Goal: Task Accomplishment & Management: Complete application form

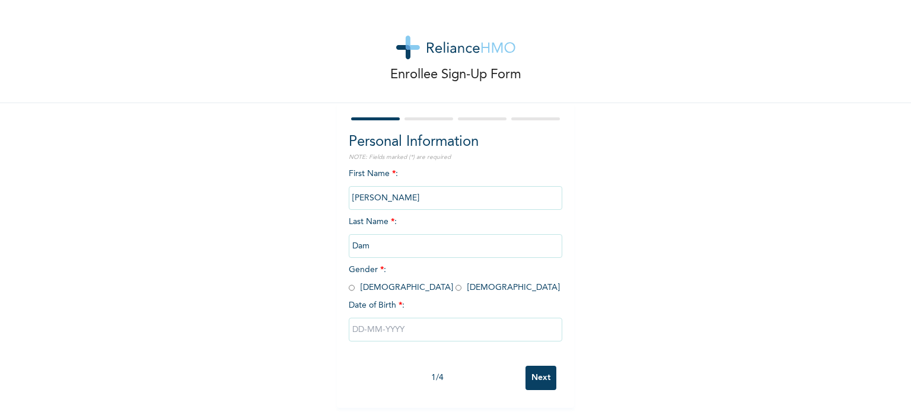
click at [350, 287] on span "Gender * : [DEMOGRAPHIC_DATA] [DEMOGRAPHIC_DATA]" at bounding box center [454, 279] width 211 height 26
click at [349, 288] on input "radio" at bounding box center [352, 287] width 6 height 11
radio input "true"
click at [428, 341] on div at bounding box center [456, 330] width 214 height 36
click at [423, 335] on input "text" at bounding box center [456, 330] width 214 height 24
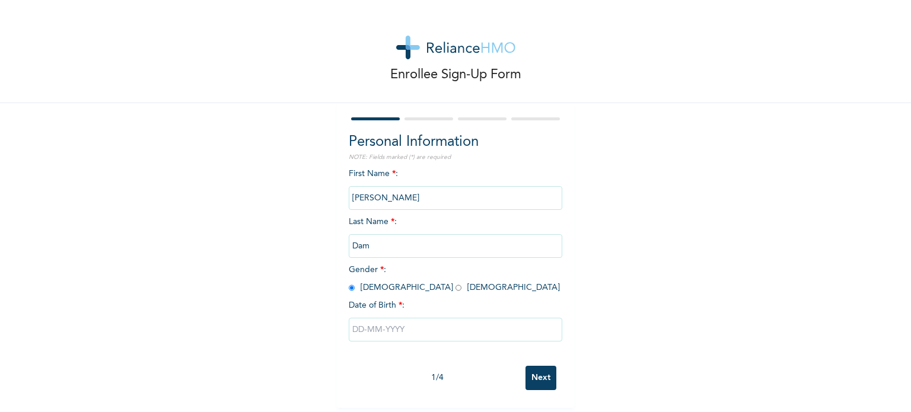
select select "8"
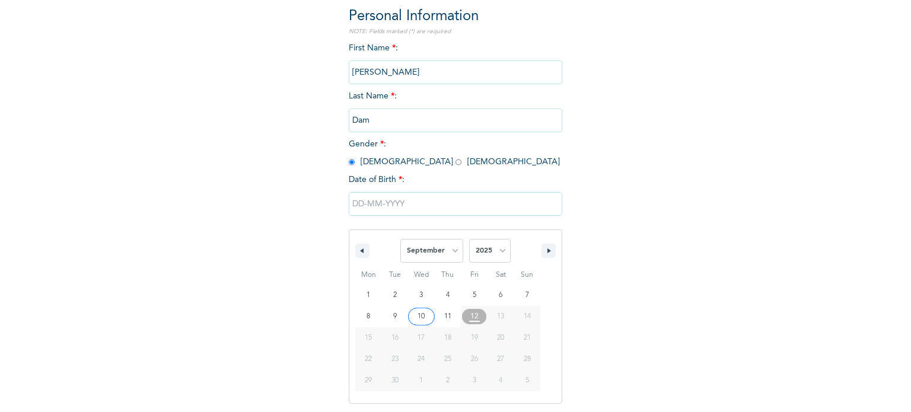
scroll to position [126, 0]
click at [477, 246] on select "2025 2024 2023 2022 2021 2020 2019 2018 2017 2016 2015 2014 2013 2012 2011 2010…" at bounding box center [490, 250] width 42 height 24
select select "1996"
click at [469, 238] on select "2025 2024 2023 2022 2021 2020 2019 2018 2017 2016 2015 2014 2013 2012 2011 2010…" at bounding box center [490, 250] width 42 height 24
click at [416, 239] on select "January February March April May June July August September October November De…" at bounding box center [431, 250] width 63 height 24
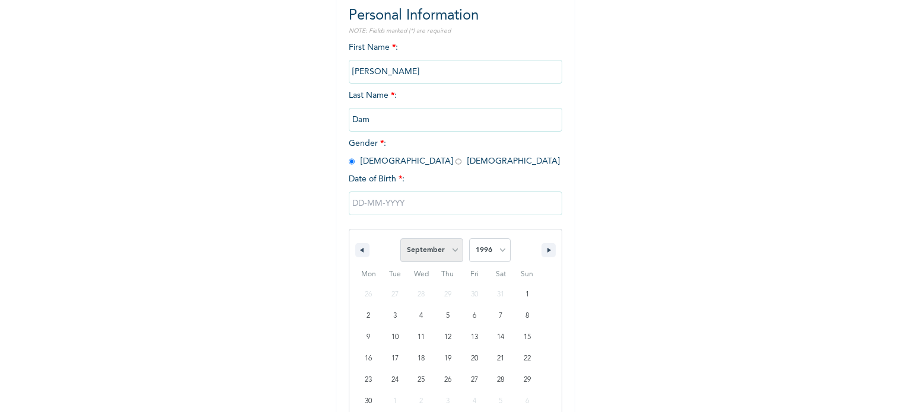
select select "5"
click at [400, 238] on select "January February March April May June July August September October November De…" at bounding box center [431, 250] width 63 height 24
type input "[DATE]"
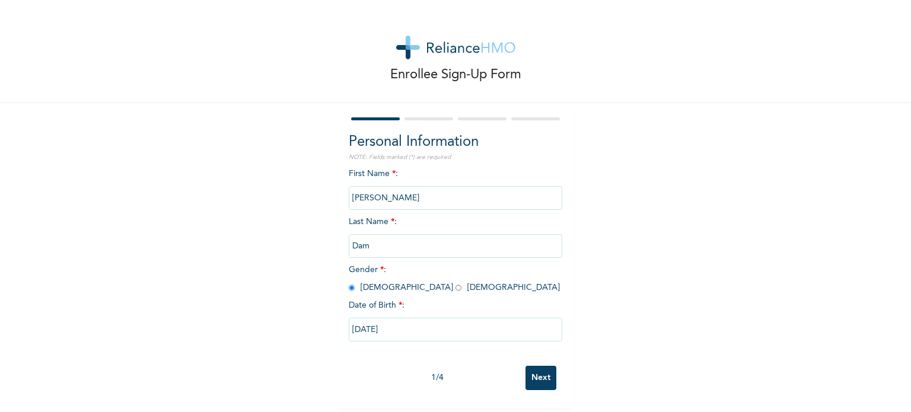
scroll to position [5, 0]
click at [532, 371] on input "Next" at bounding box center [541, 378] width 31 height 24
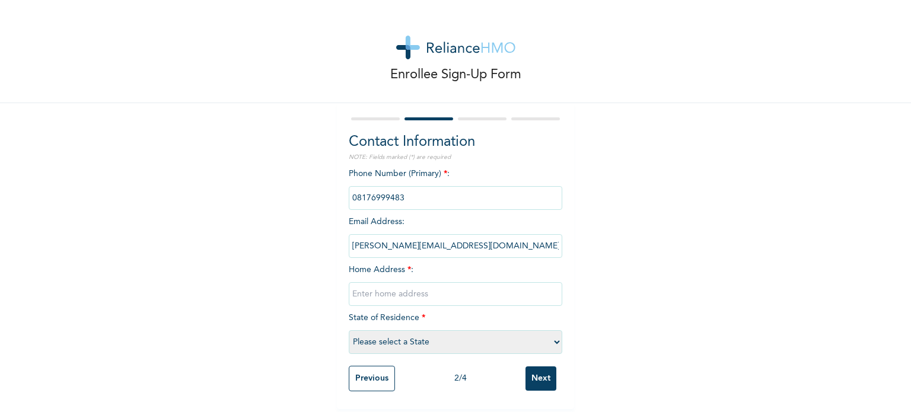
click at [440, 292] on input "text" at bounding box center [456, 294] width 214 height 24
type input "[STREET_ADDRESS][PERSON_NAME]"
click at [434, 335] on select "Please select a State [PERSON_NAME] (FCT) [PERSON_NAME] Ibom [GEOGRAPHIC_DATA] …" at bounding box center [456, 342] width 214 height 24
click at [349, 330] on select "Please select a State [PERSON_NAME] (FCT) [PERSON_NAME] Ibom [GEOGRAPHIC_DATA] …" at bounding box center [456, 342] width 214 height 24
click at [453, 343] on select "Please select a State [PERSON_NAME] (FCT) [PERSON_NAME] Ibom [GEOGRAPHIC_DATA] …" at bounding box center [456, 342] width 214 height 24
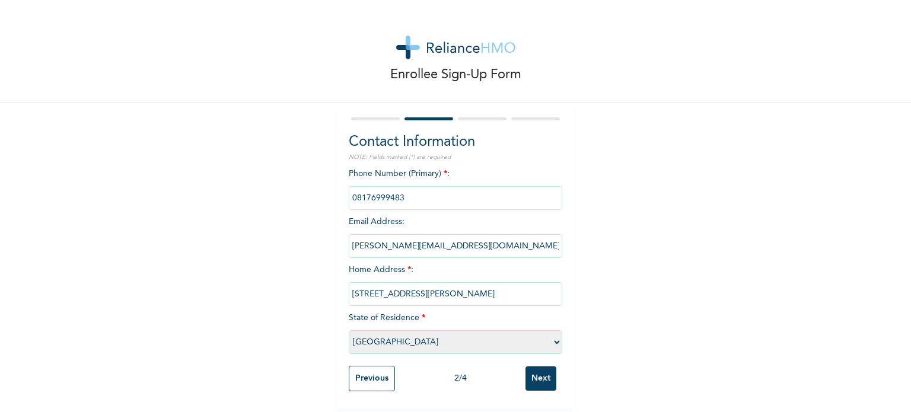
select select "25"
click at [349, 330] on select "Please select a State [PERSON_NAME] (FCT) [PERSON_NAME] Ibom [GEOGRAPHIC_DATA] …" at bounding box center [456, 342] width 214 height 24
click at [448, 289] on input "[STREET_ADDRESS][PERSON_NAME]" at bounding box center [456, 294] width 214 height 24
click at [349, 287] on input "[PERSON_NAME] Crescent" at bounding box center [456, 294] width 214 height 24
type input "[STREET_ADDRESS][PERSON_NAME]"
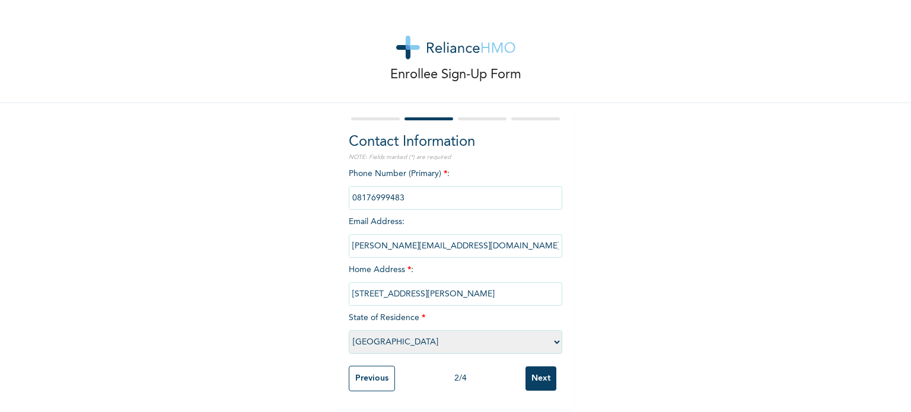
click at [545, 373] on input "Next" at bounding box center [541, 379] width 31 height 24
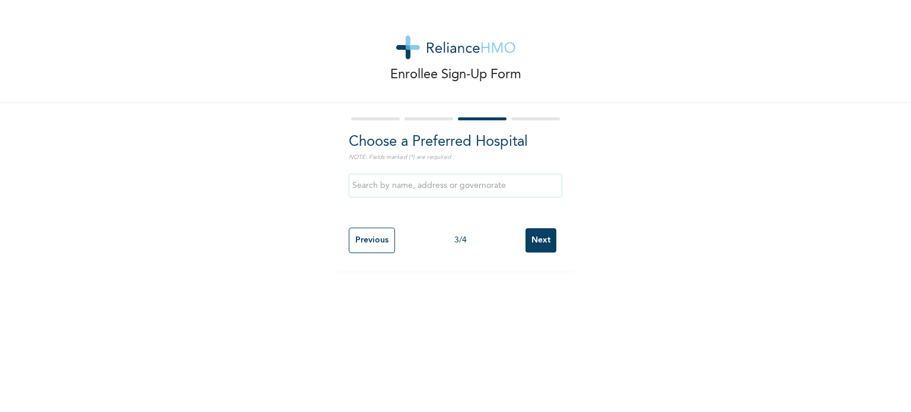
scroll to position [0, 0]
click at [488, 192] on input "text" at bounding box center [456, 186] width 214 height 24
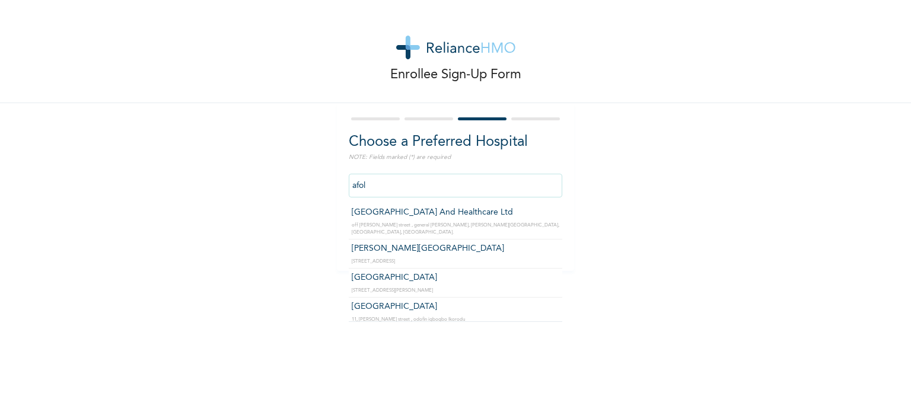
type input "[PERSON_NAME][GEOGRAPHIC_DATA]"
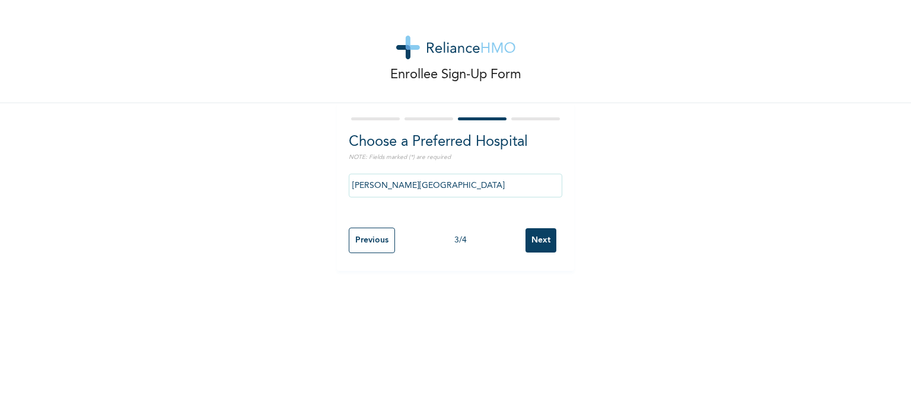
click at [526, 233] on input "Next" at bounding box center [541, 240] width 31 height 24
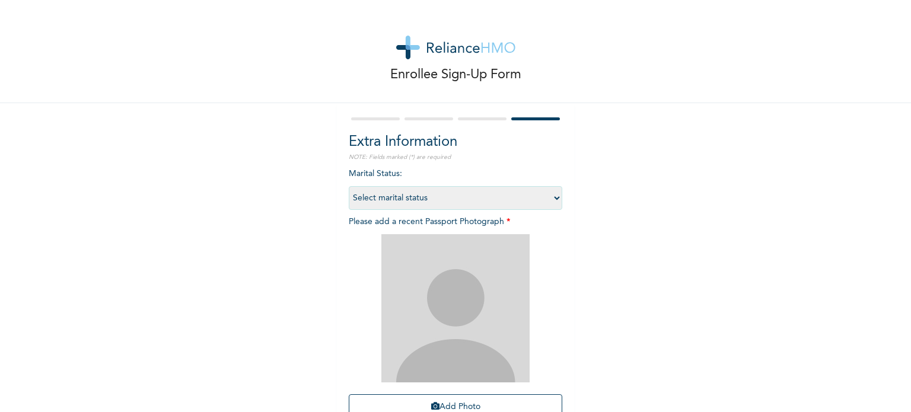
click at [537, 200] on select "Select marital status [DEMOGRAPHIC_DATA] Married [DEMOGRAPHIC_DATA] Widow/[DEMO…" at bounding box center [456, 198] width 214 height 24
select select "1"
click at [349, 186] on select "Select marital status [DEMOGRAPHIC_DATA] Married [DEMOGRAPHIC_DATA] Widow/[DEMO…" at bounding box center [456, 198] width 214 height 24
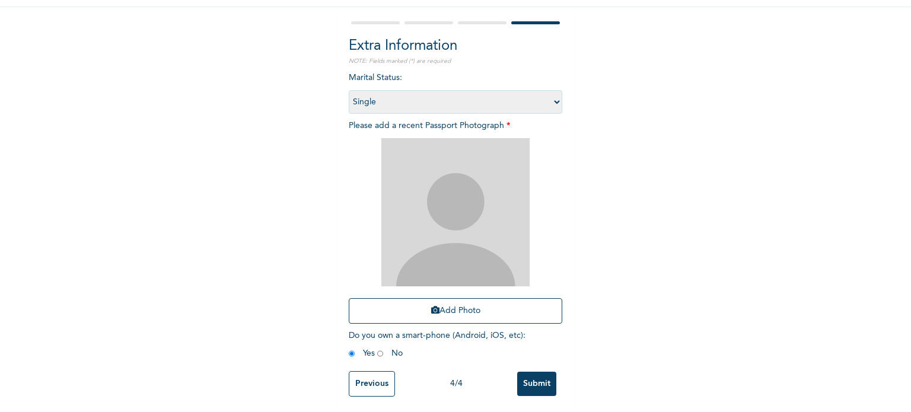
scroll to position [107, 0]
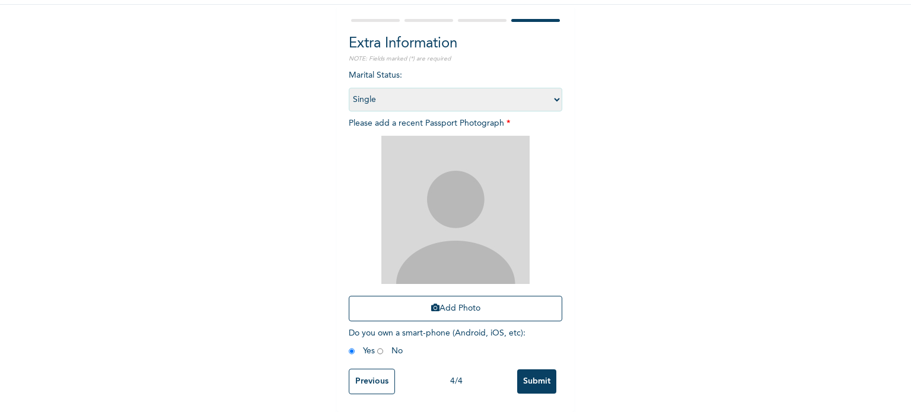
click at [195, 319] on div "Enrollee Sign-Up Form Extra Information NOTE: Fields marked (*) are required Ma…" at bounding box center [455, 157] width 911 height 511
click at [403, 296] on button "Add Photo" at bounding box center [456, 309] width 214 height 26
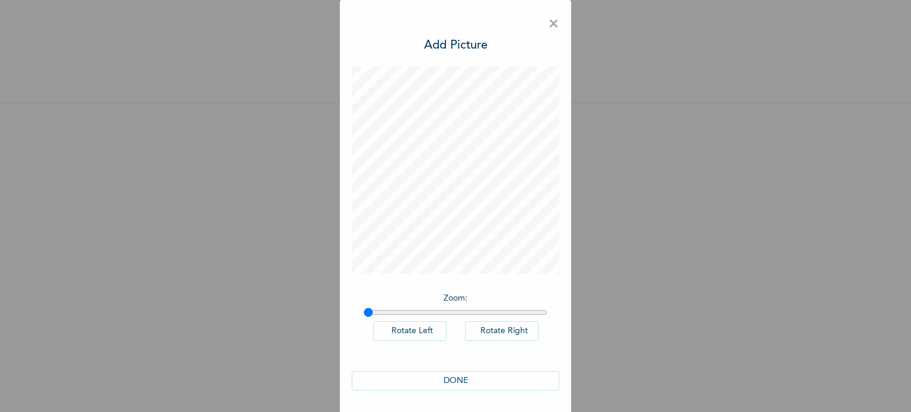
click at [467, 377] on button "DONE" at bounding box center [456, 381] width 208 height 20
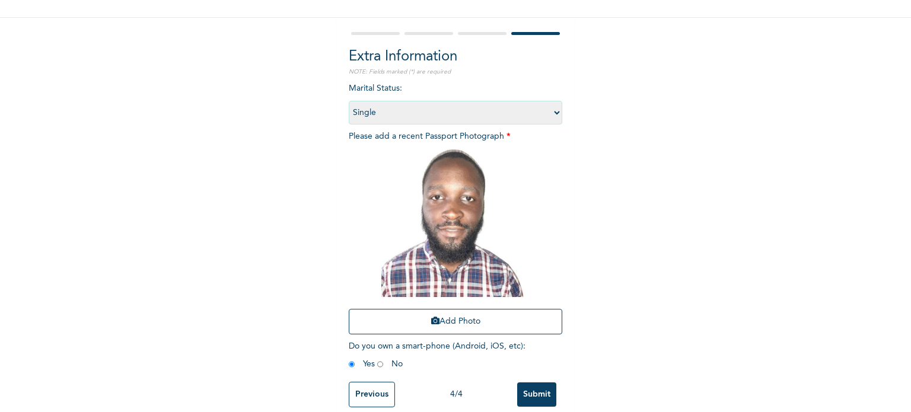
scroll to position [107, 0]
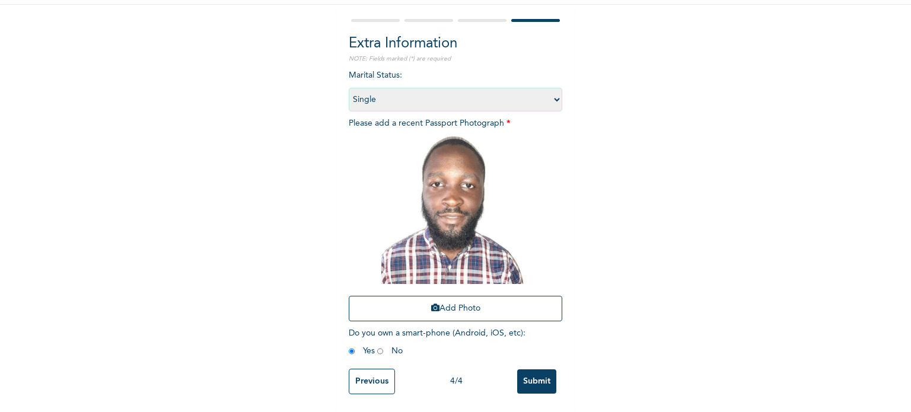
click at [523, 370] on input "Submit" at bounding box center [536, 382] width 39 height 24
